Goal: Check status: Check status

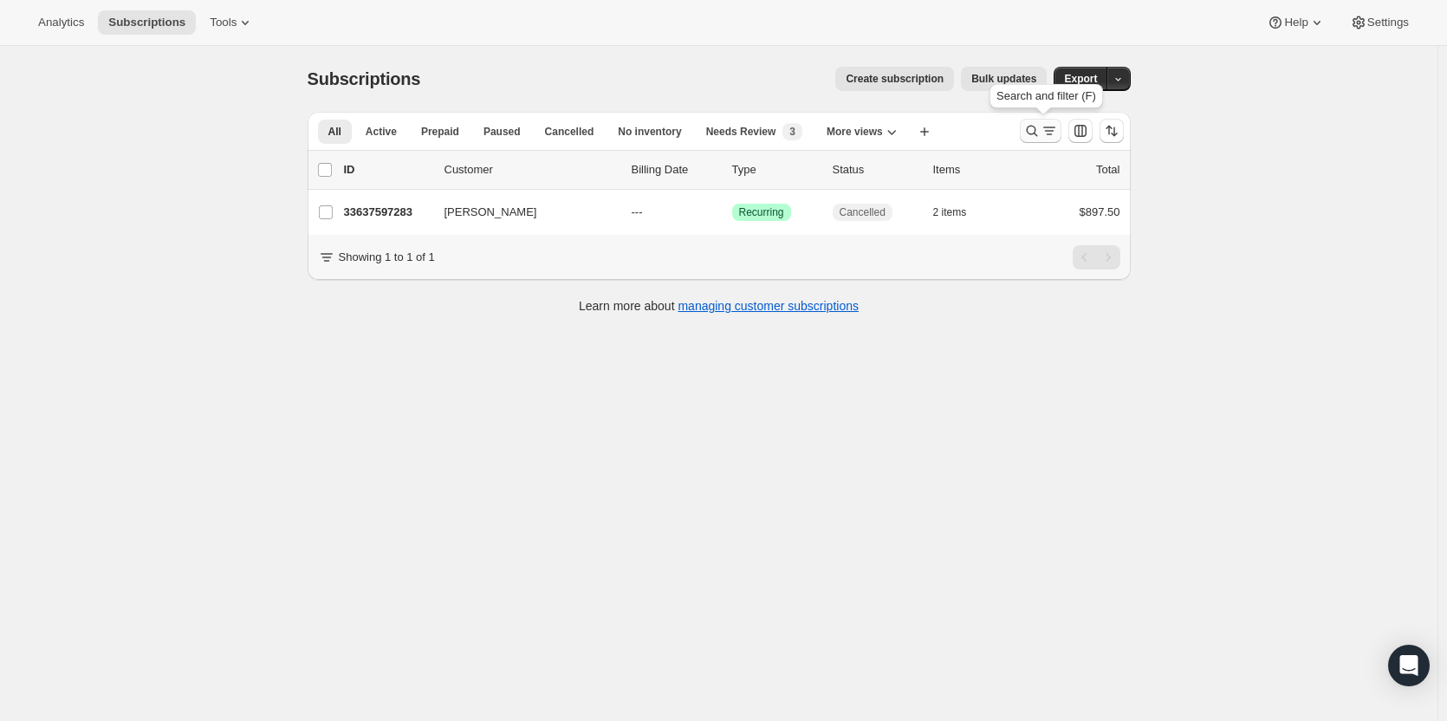
click at [1045, 133] on icon "Search and filter results" at bounding box center [1049, 130] width 17 height 17
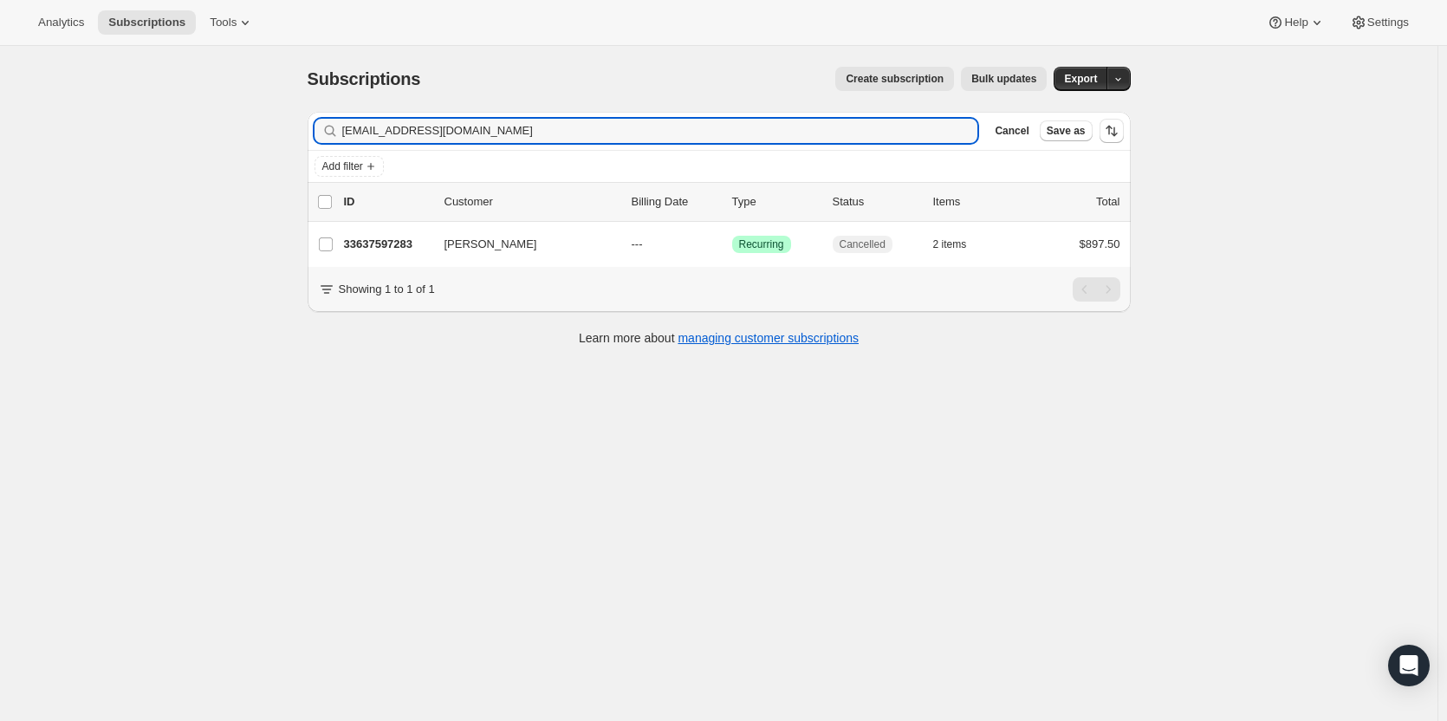
drag, startPoint x: 350, startPoint y: 121, endPoint x: 130, endPoint y: 110, distance: 220.4
click at [114, 115] on div "Subscriptions. This page is ready Subscriptions Create subscription Bulk update…" at bounding box center [719, 406] width 1438 height 721
type input "[PERSON_NAME]"
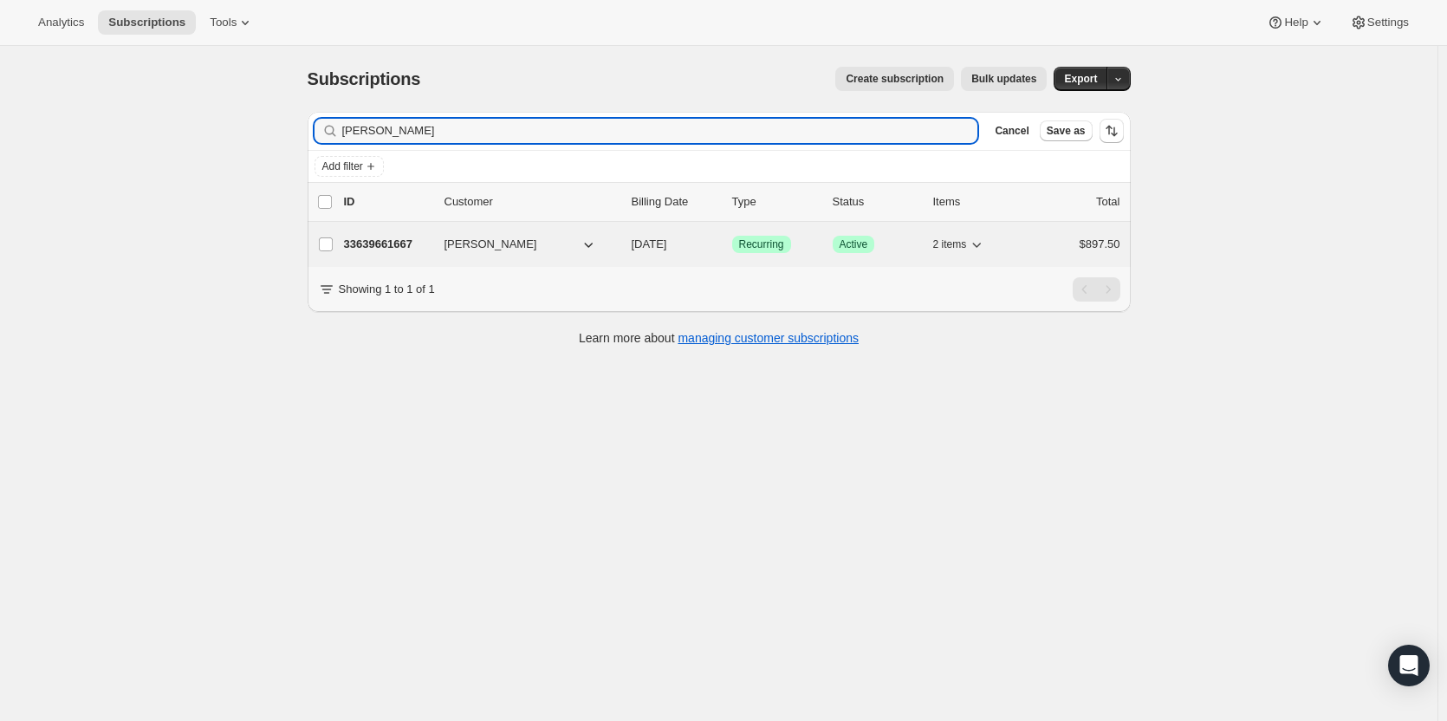
click at [373, 243] on p "33639661667" at bounding box center [387, 244] width 87 height 17
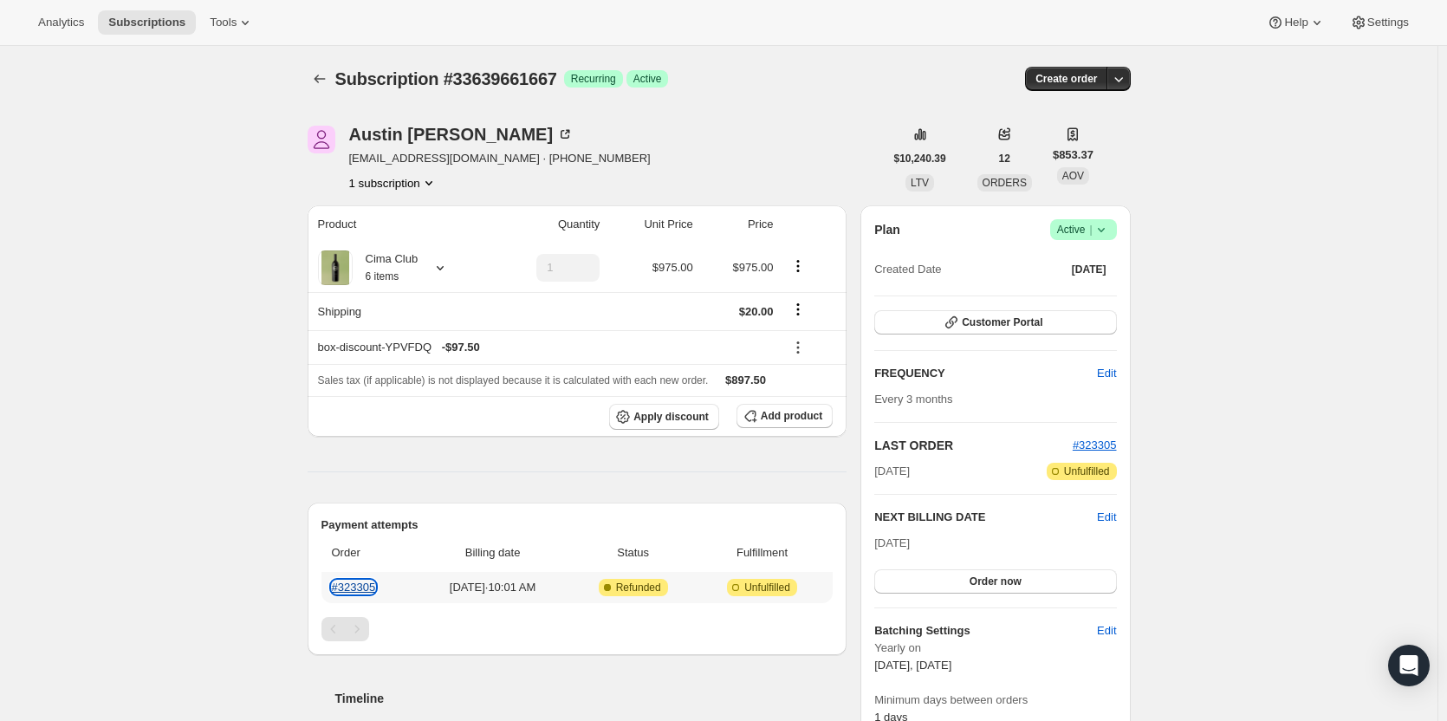
click at [344, 588] on link "#323305" at bounding box center [354, 587] width 44 height 13
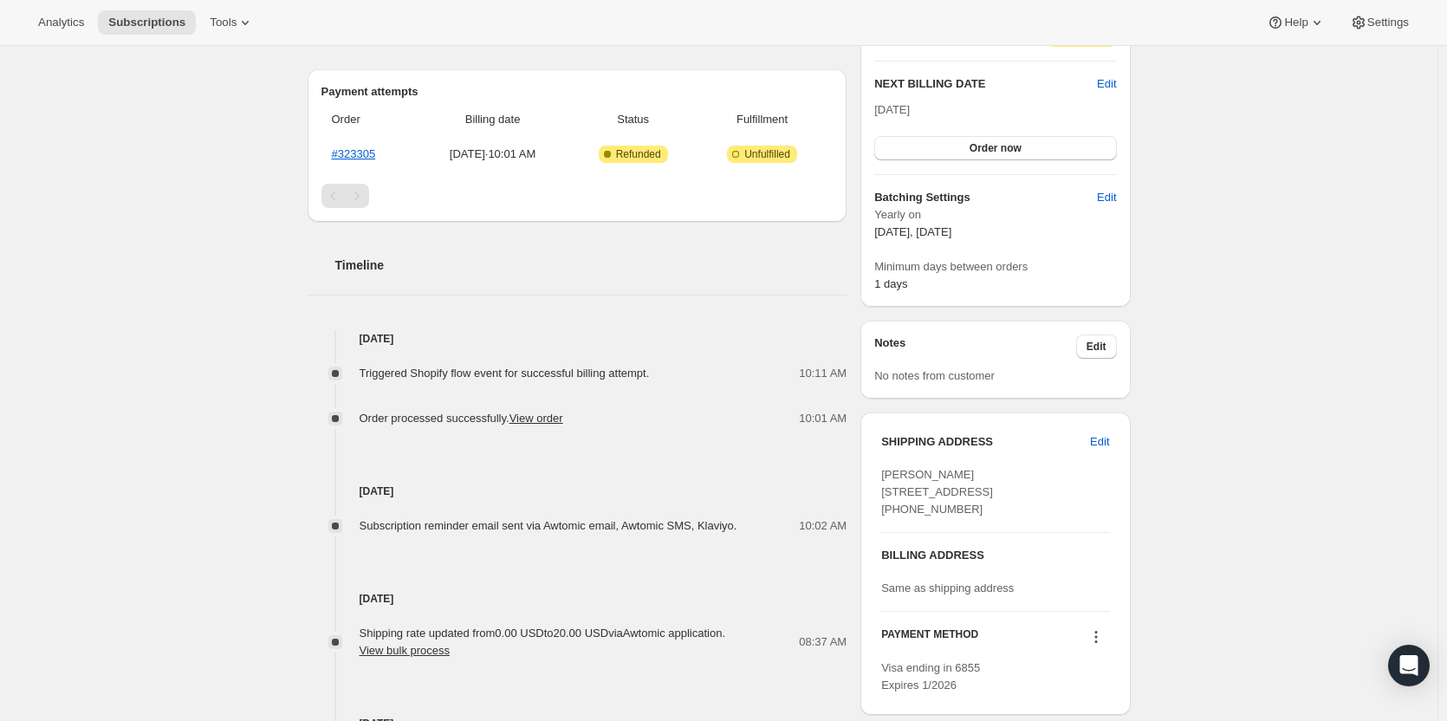
scroll to position [173, 0]
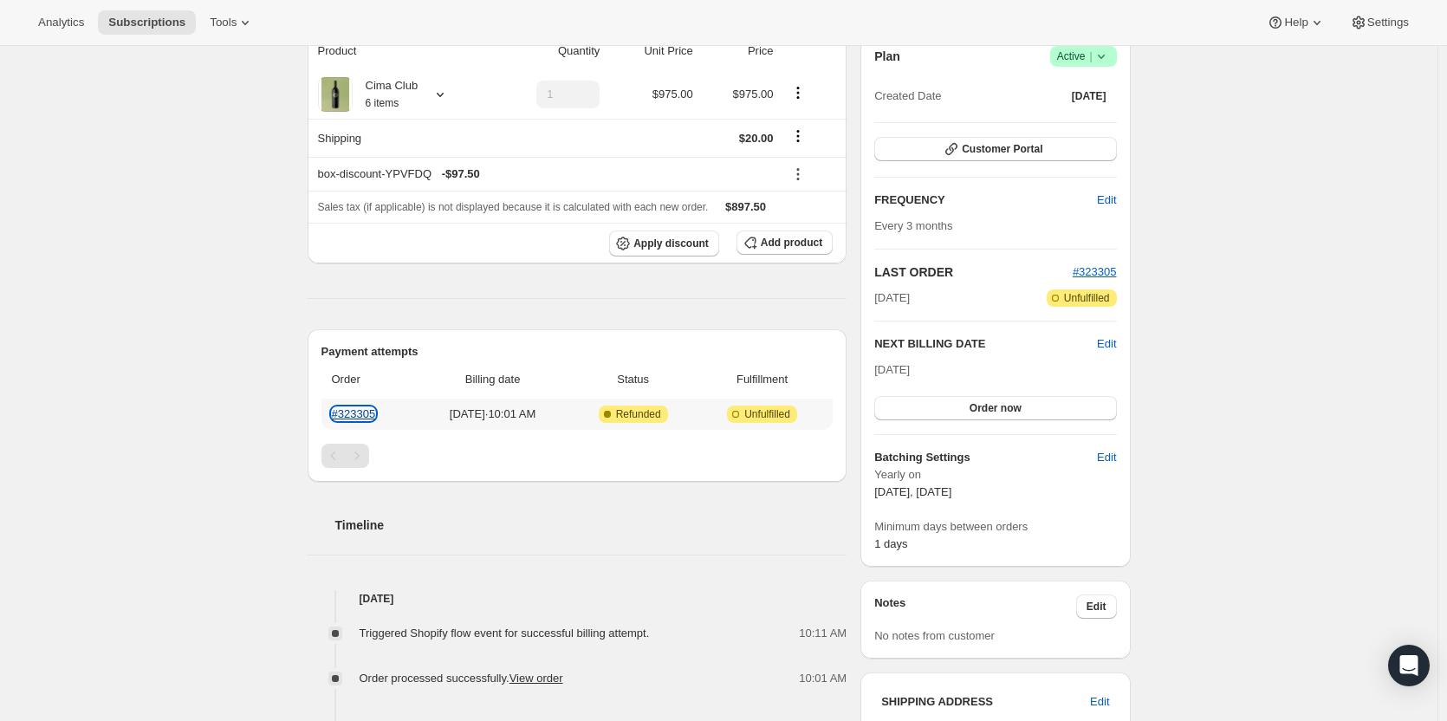
click at [367, 411] on link "#323305" at bounding box center [354, 413] width 44 height 13
